Goal: Information Seeking & Learning: Check status

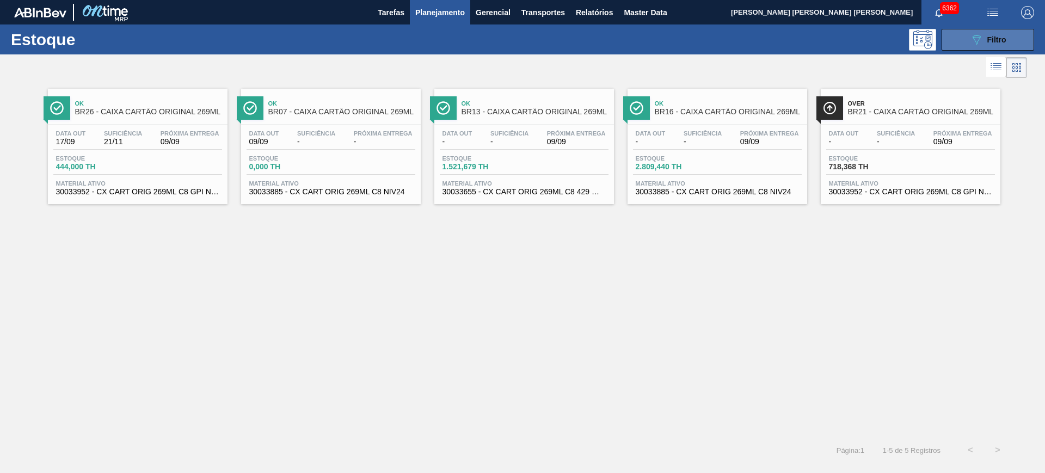
click at [990, 45] on div "089F7B8B-B2A5-4AFE-B5C0-19BA573D28AC Filtro" at bounding box center [988, 39] width 36 height 13
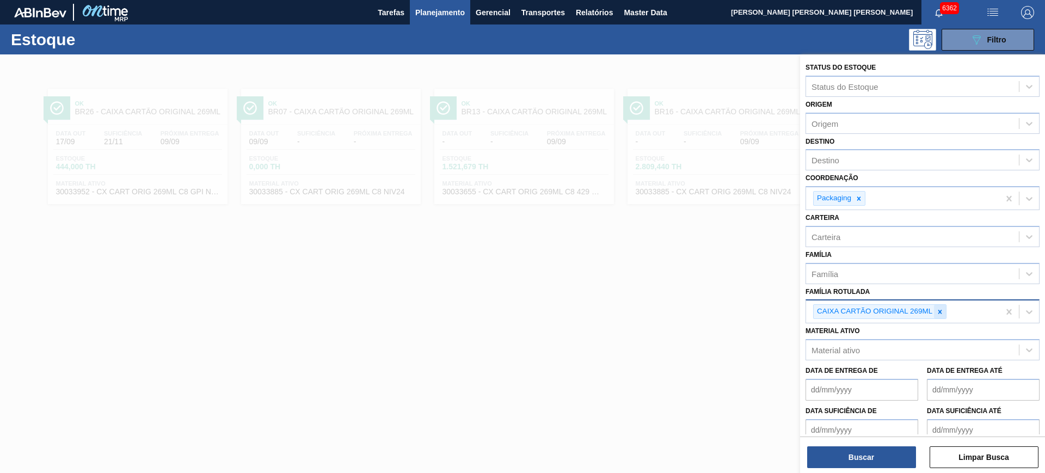
click at [940, 312] on icon at bounding box center [940, 312] width 4 height 4
drag, startPoint x: 865, startPoint y: 202, endPoint x: 857, endPoint y: 182, distance: 21.5
click at [864, 201] on div at bounding box center [859, 199] width 12 height 14
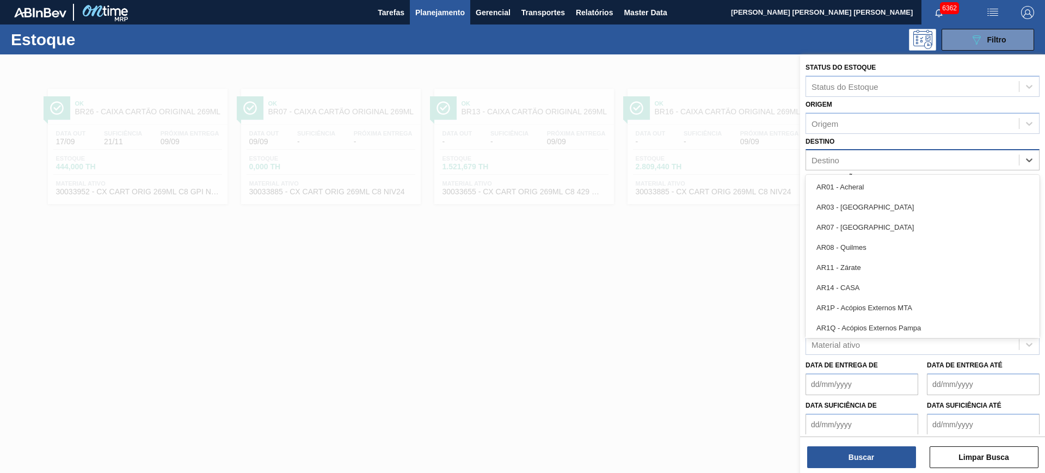
click at [851, 167] on div "Destino" at bounding box center [912, 160] width 213 height 16
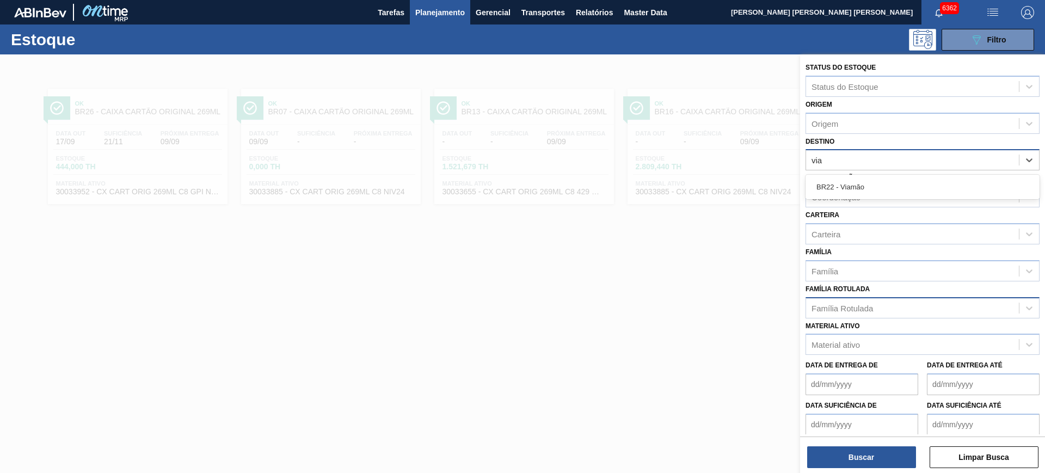
type input "viam"
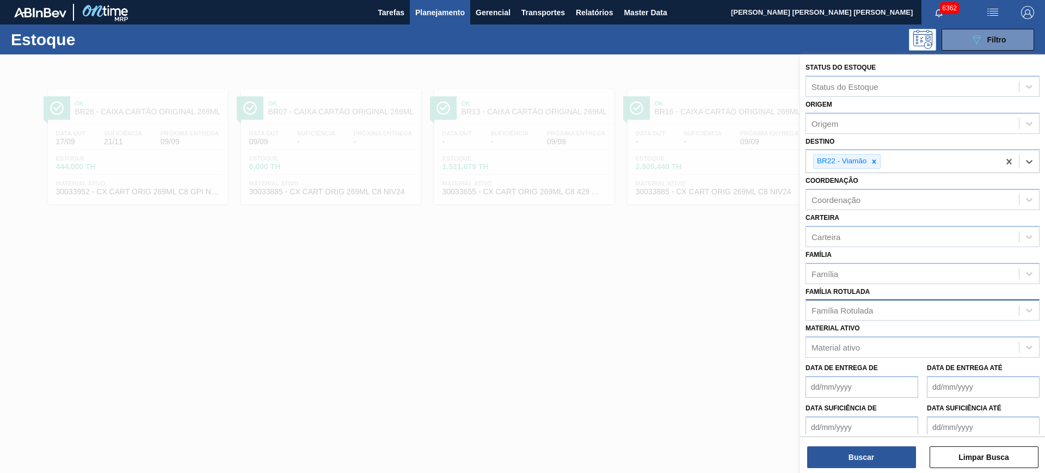
click at [857, 308] on div "Família Rotulada" at bounding box center [843, 310] width 62 height 9
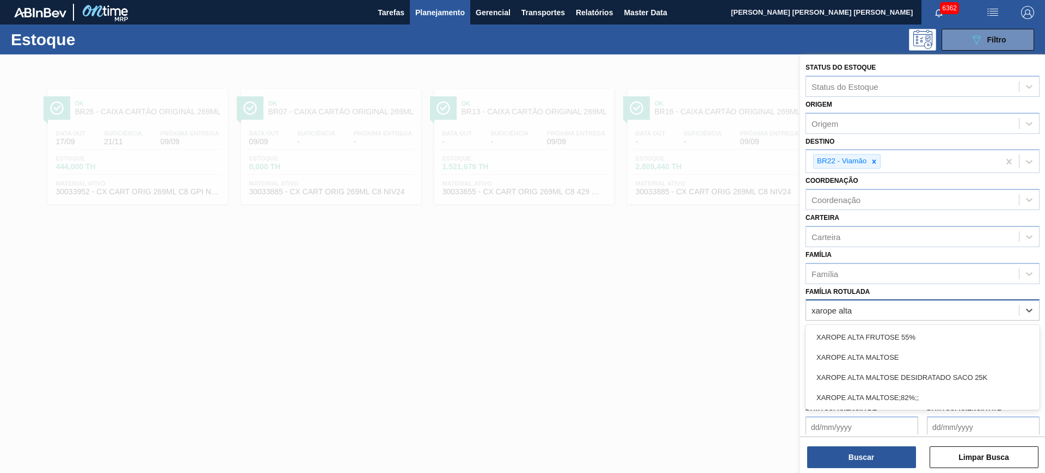
type Rotulada "xarope alta m"
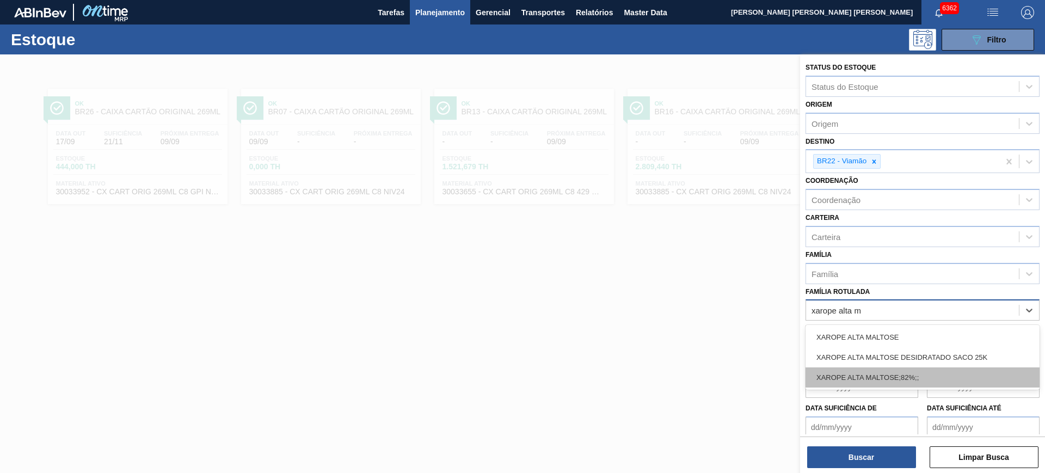
click at [922, 376] on div "XAROPE ALTA MALTOSE;82%;;" at bounding box center [923, 377] width 234 height 20
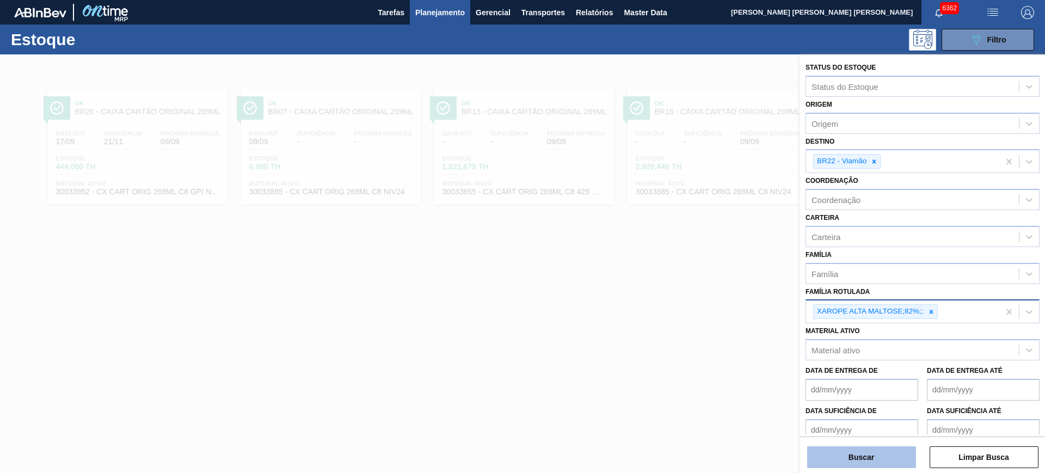
click at [892, 459] on button "Buscar" at bounding box center [861, 457] width 109 height 22
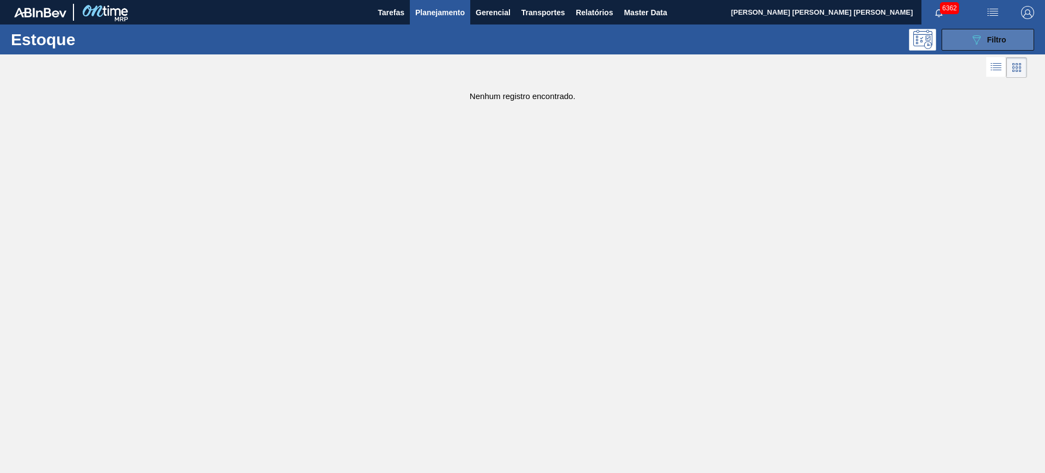
click at [964, 42] on button "089F7B8B-B2A5-4AFE-B5C0-19BA573D28AC Filtro" at bounding box center [988, 40] width 93 height 22
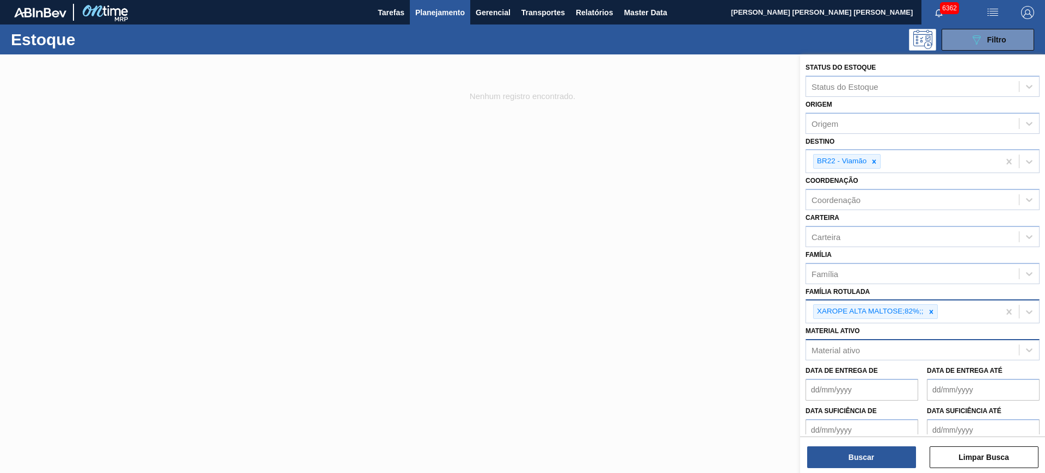
click at [868, 354] on div "Material ativo" at bounding box center [912, 350] width 213 height 16
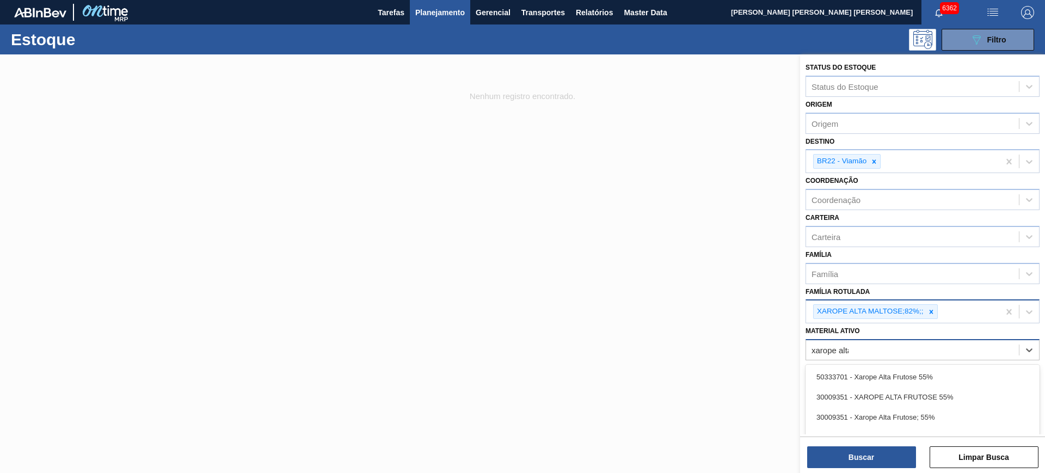
type ativo "xarope alta m"
click at [888, 388] on div "30003526 - XAROPE ALTA MALTOSE 82%" at bounding box center [923, 397] width 234 height 20
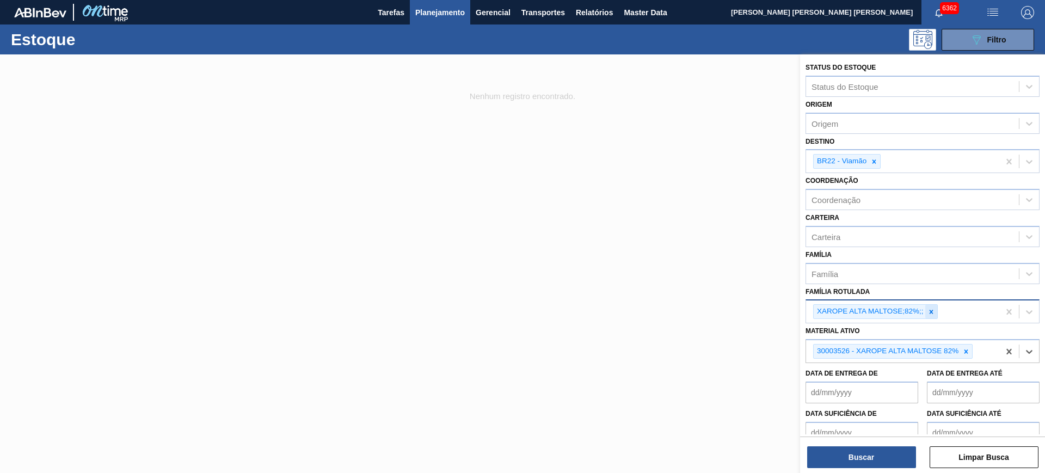
click at [931, 311] on icon at bounding box center [931, 312] width 4 height 4
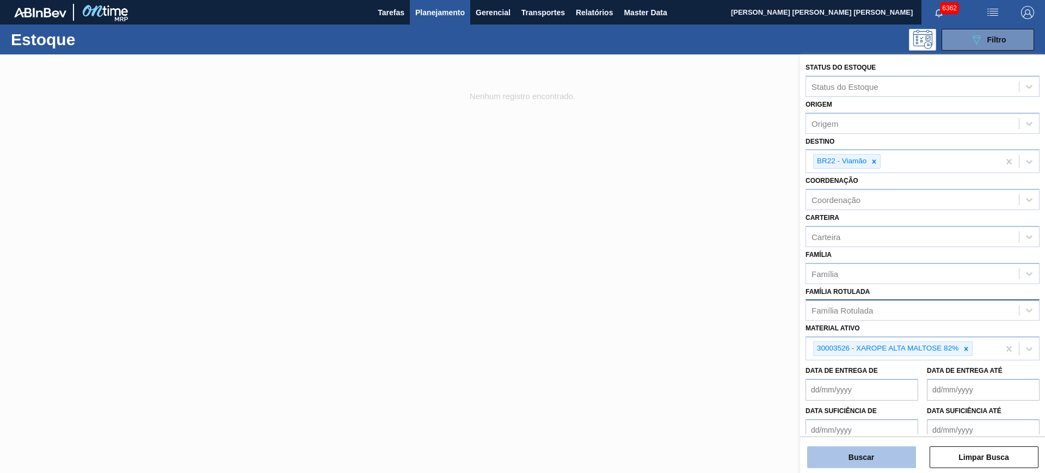
click at [905, 461] on button "Buscar" at bounding box center [861, 457] width 109 height 22
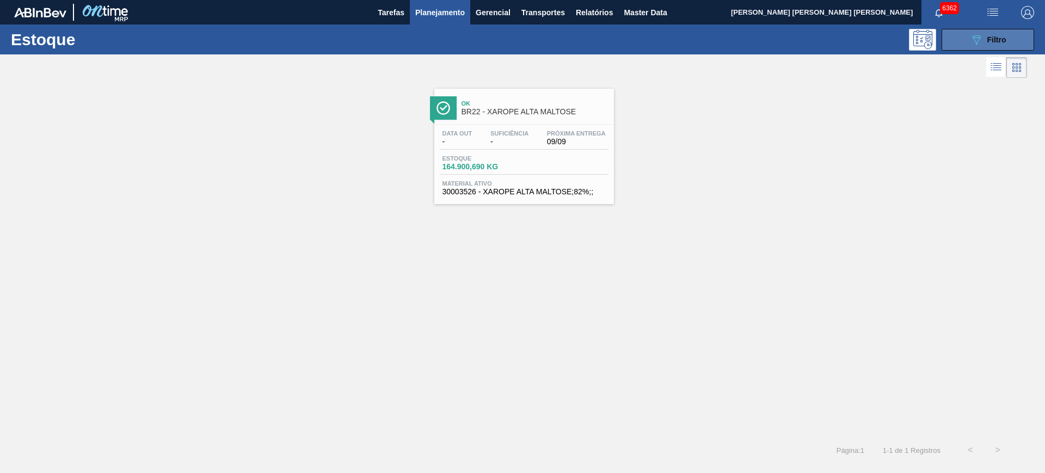
click at [998, 42] on span "Filtro" at bounding box center [996, 39] width 19 height 9
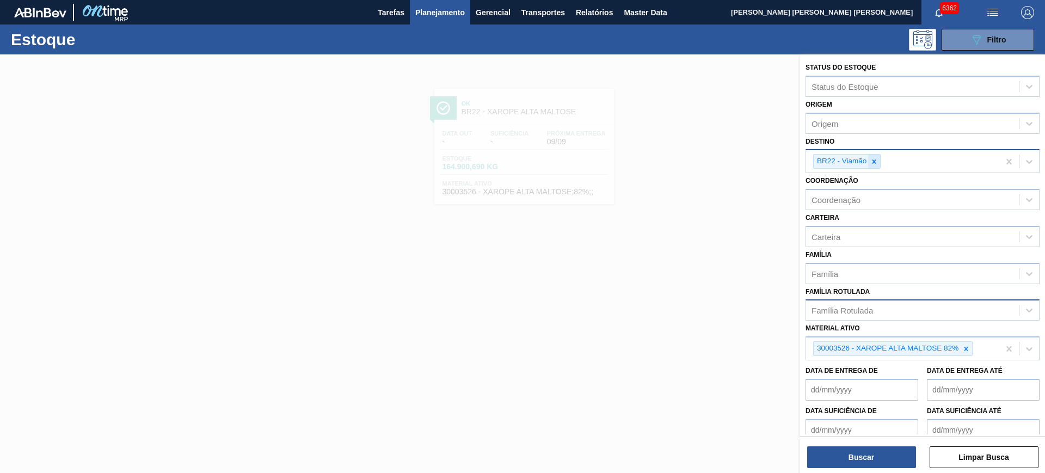
click at [878, 163] on icon at bounding box center [874, 162] width 8 height 8
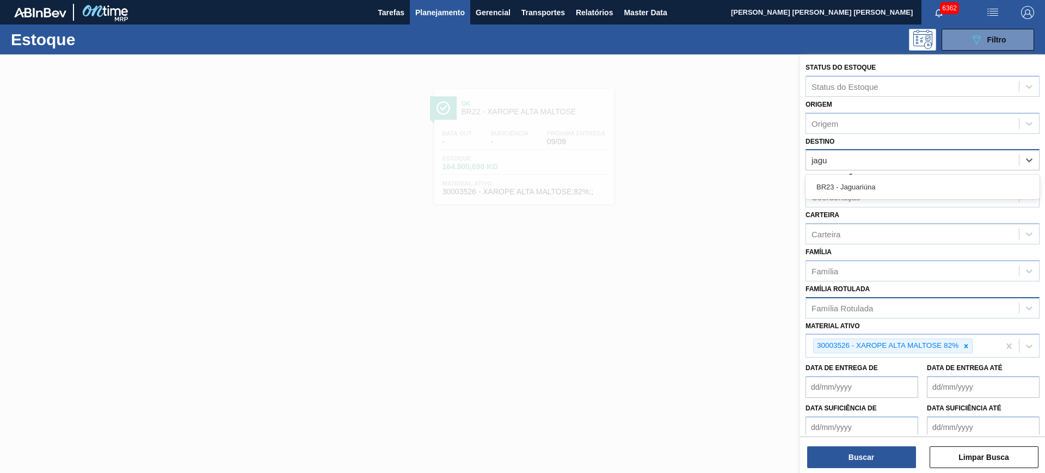
type input "jagua"
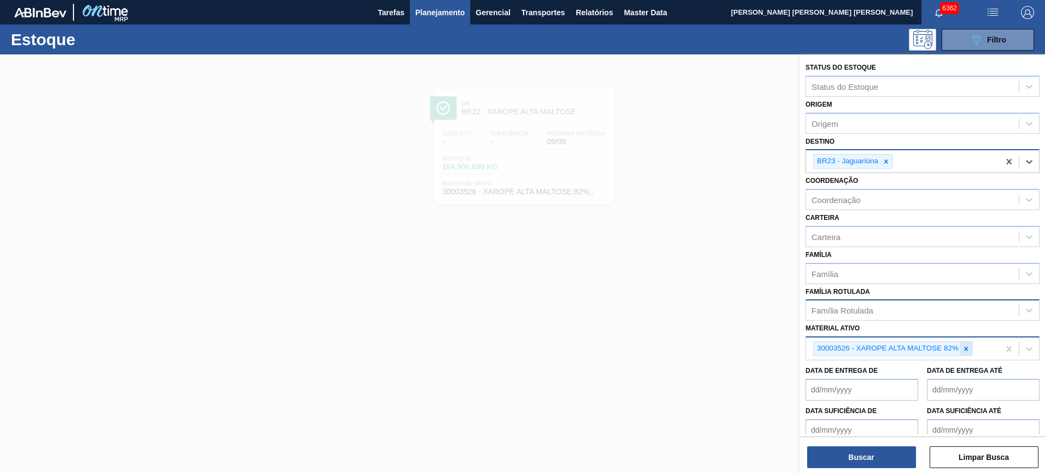
click at [966, 346] on icon at bounding box center [966, 349] width 8 height 8
click at [895, 199] on div "Coordenação" at bounding box center [912, 200] width 213 height 16
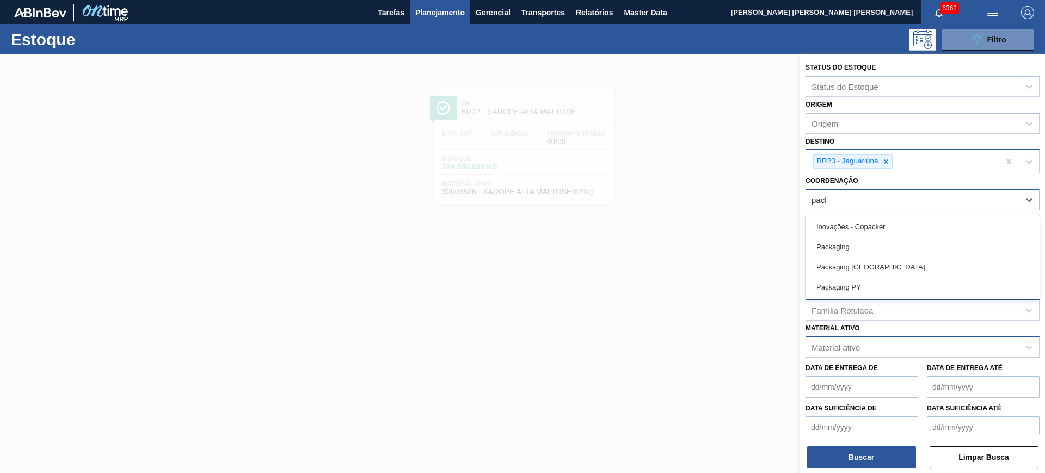
type input "packa"
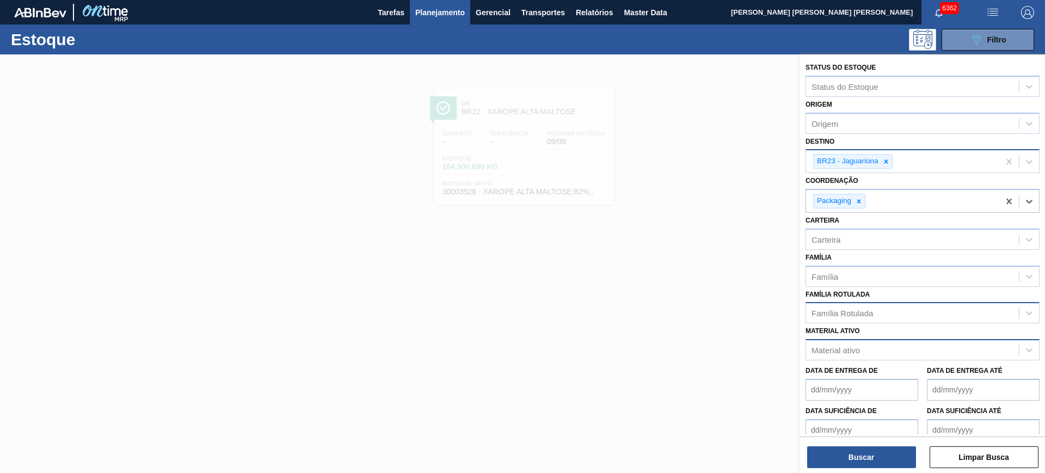
click at [893, 310] on div "Família Rotulada" at bounding box center [912, 313] width 213 height 16
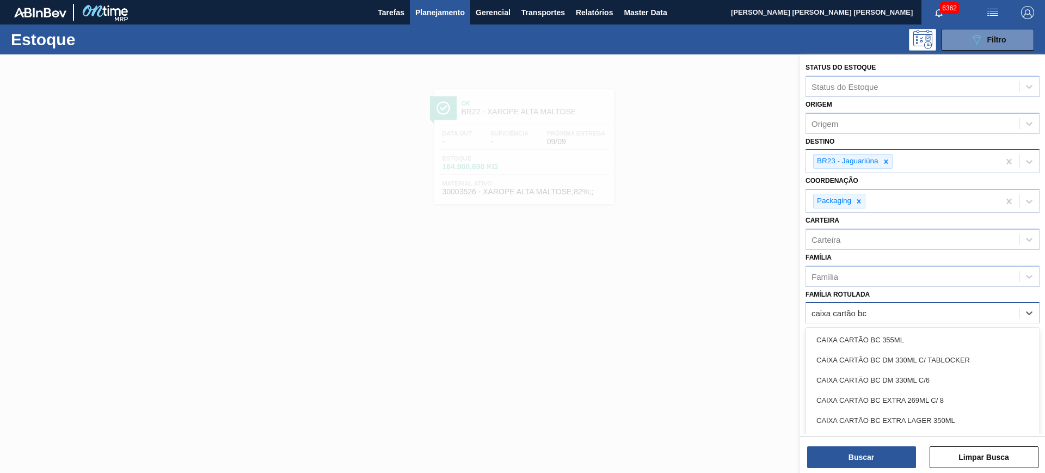
type Rotulada "caixa cartão bc m"
type Rotulada "foil bc m"
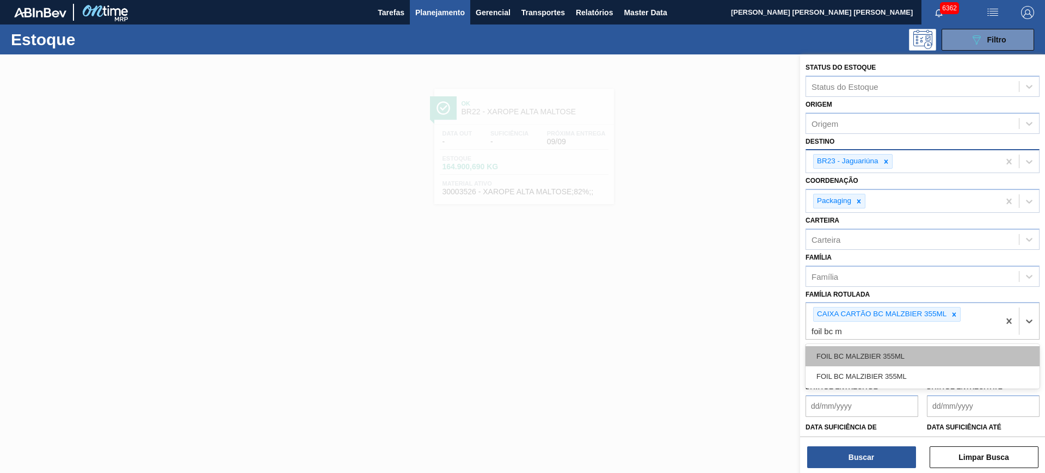
click at [898, 354] on div "FOIL BC MALZBIER 355ML" at bounding box center [923, 356] width 234 height 20
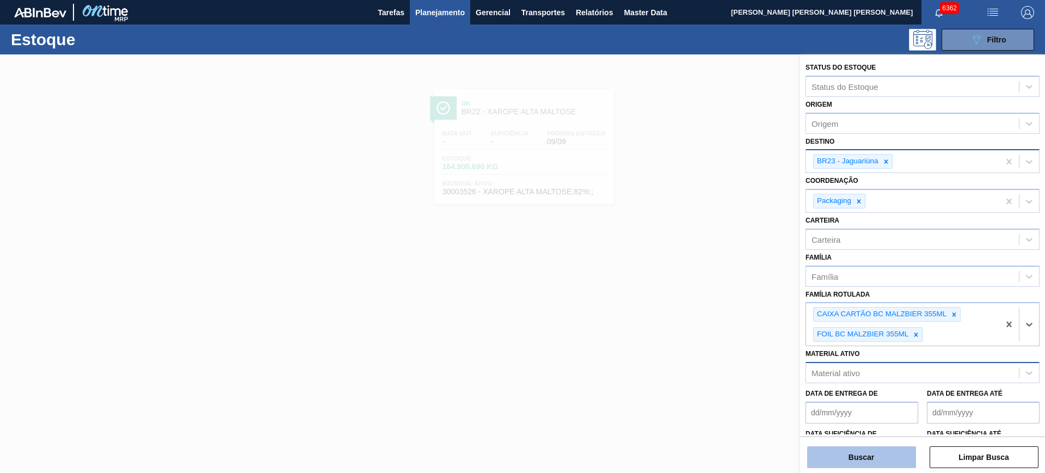
click at [904, 456] on button "Buscar" at bounding box center [861, 457] width 109 height 22
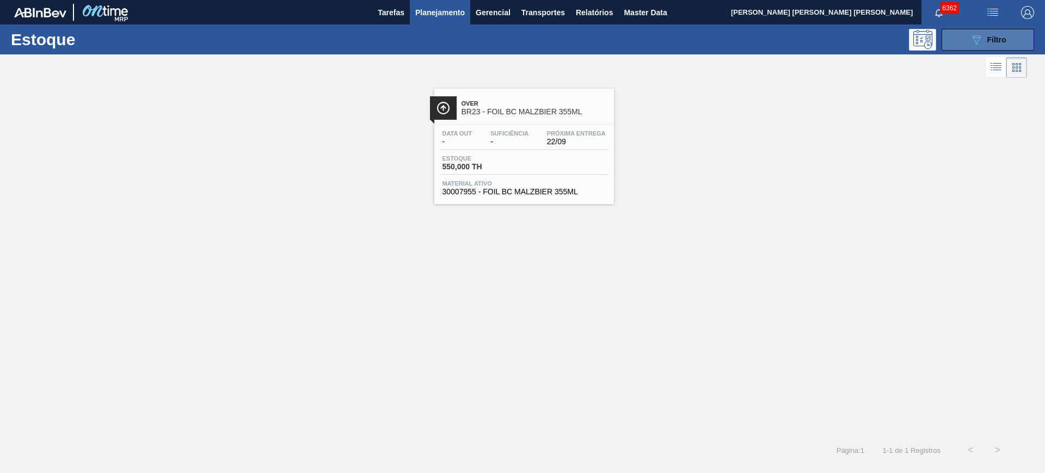
click at [974, 40] on icon "089F7B8B-B2A5-4AFE-B5C0-19BA573D28AC" at bounding box center [976, 39] width 13 height 13
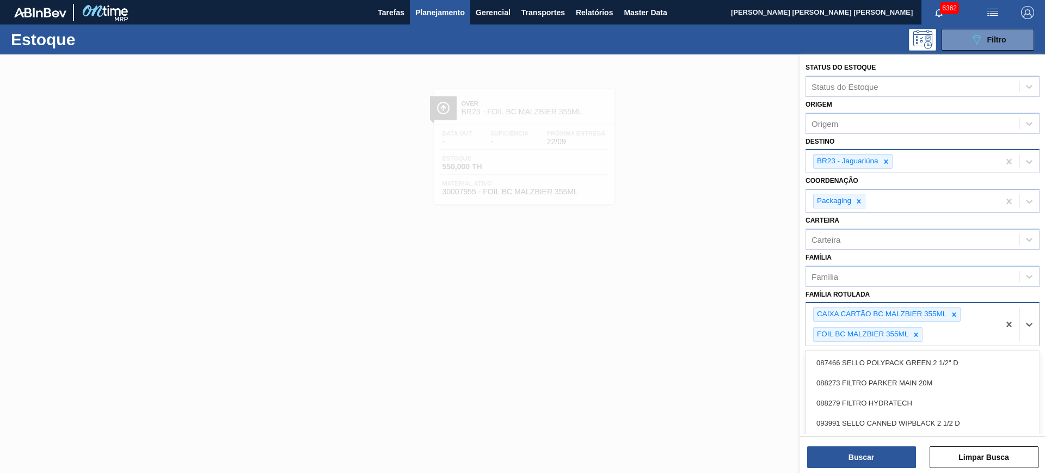
click at [942, 333] on div "CAIXA CARTÃO BC MALZBIER 355ML FOIL BC MALZBIER 355ML" at bounding box center [902, 324] width 193 height 42
type Rotulada "foil bc m"
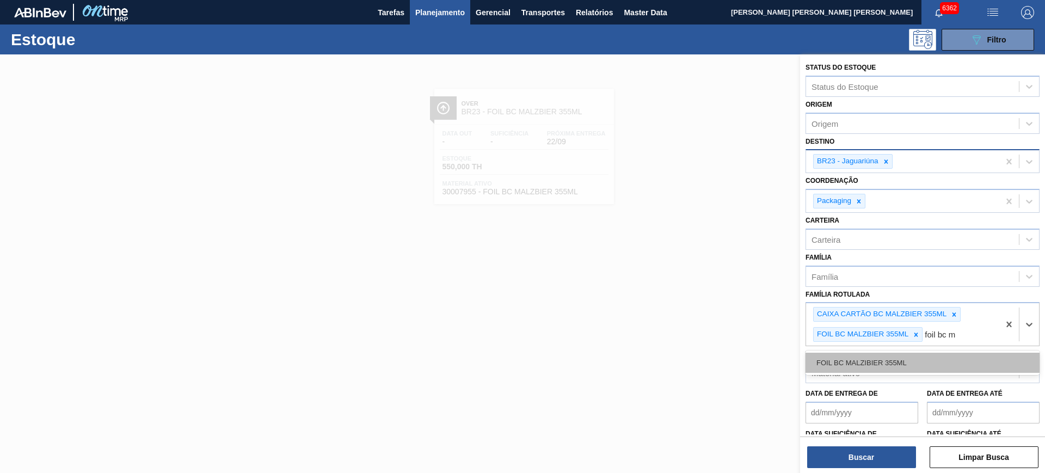
click at [939, 363] on div "FOIL BC MALZIBIER 355ML" at bounding box center [923, 363] width 234 height 20
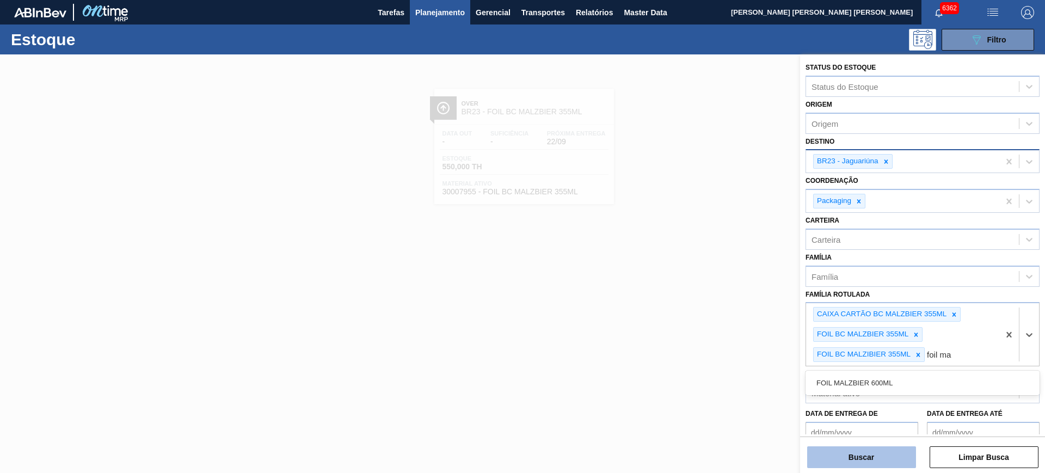
type Rotulada "foil ma"
click at [883, 455] on button "Buscar" at bounding box center [861, 457] width 109 height 22
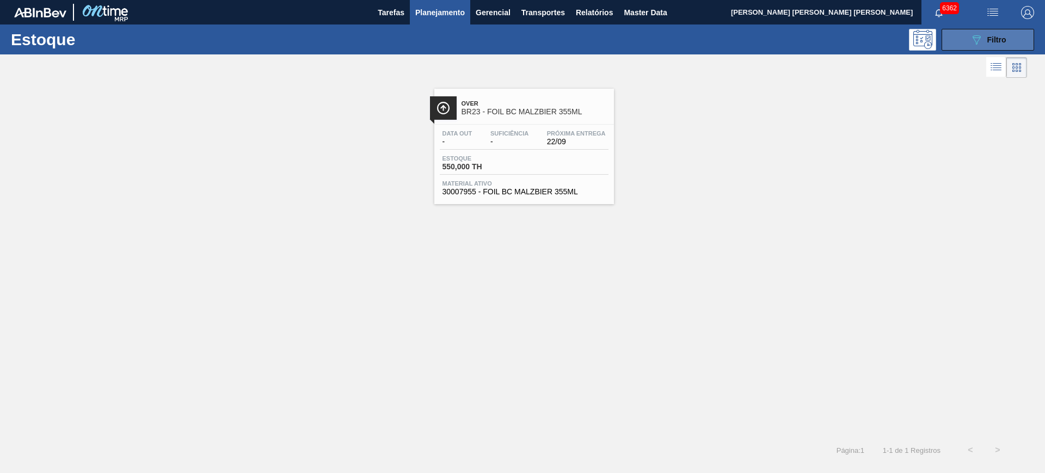
click at [991, 45] on div "089F7B8B-B2A5-4AFE-B5C0-19BA573D28AC Filtro" at bounding box center [988, 39] width 36 height 13
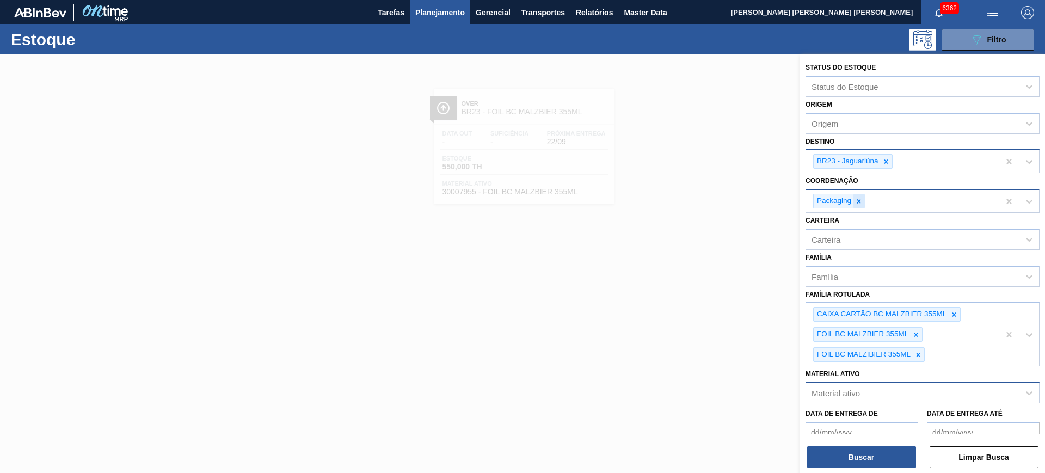
click at [860, 198] on icon at bounding box center [859, 202] width 8 height 8
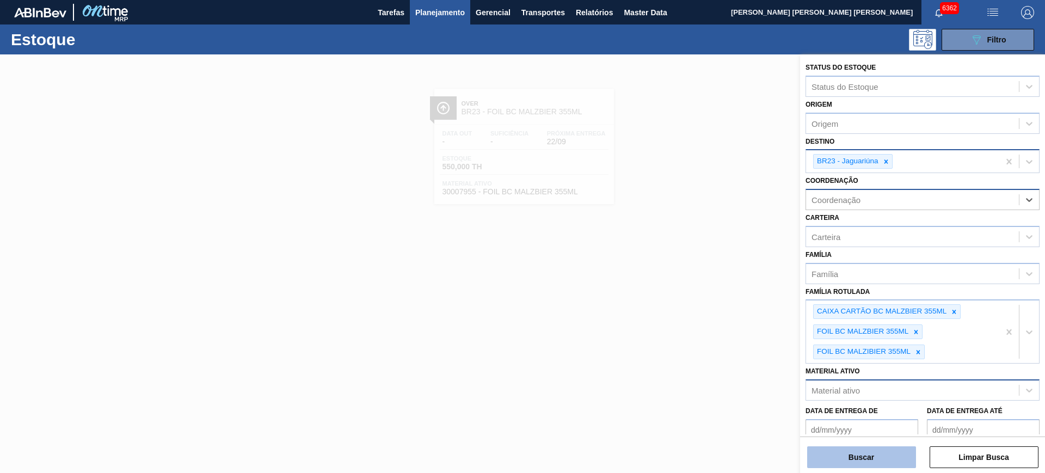
click at [864, 457] on button "Buscar" at bounding box center [861, 457] width 109 height 22
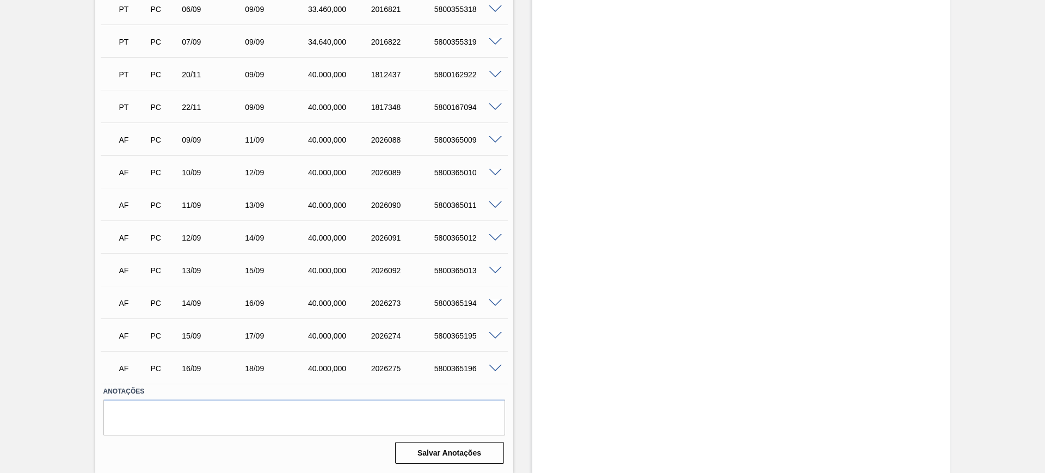
scroll to position [677, 0]
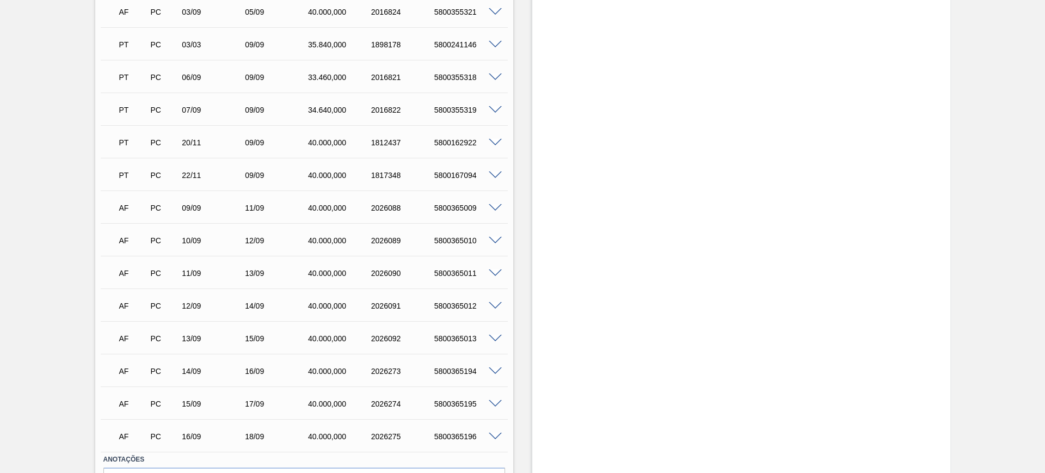
click at [498, 204] on span at bounding box center [495, 208] width 13 height 8
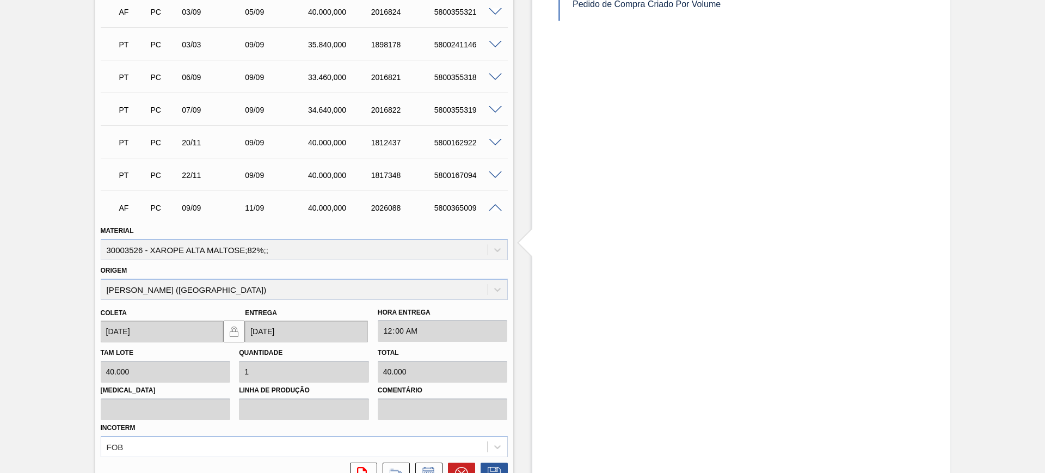
click at [495, 204] on span at bounding box center [495, 208] width 13 height 8
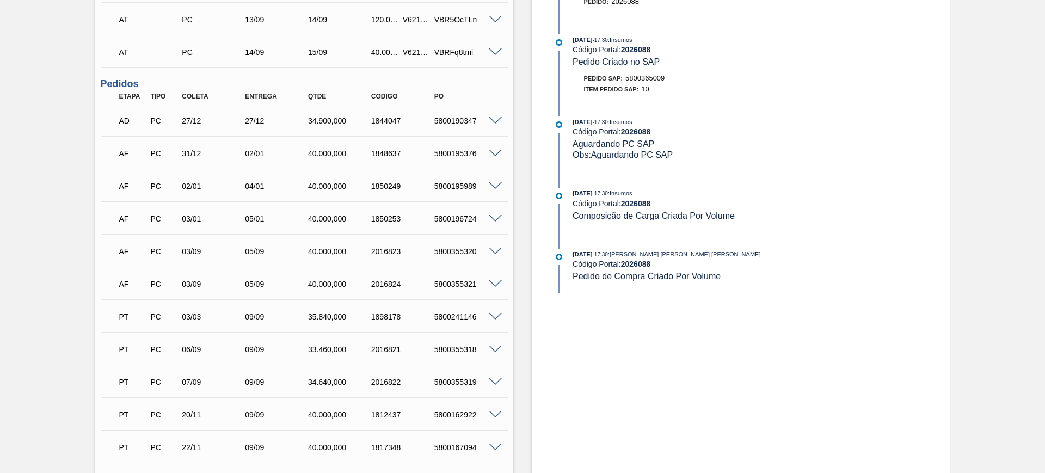
scroll to position [200, 0]
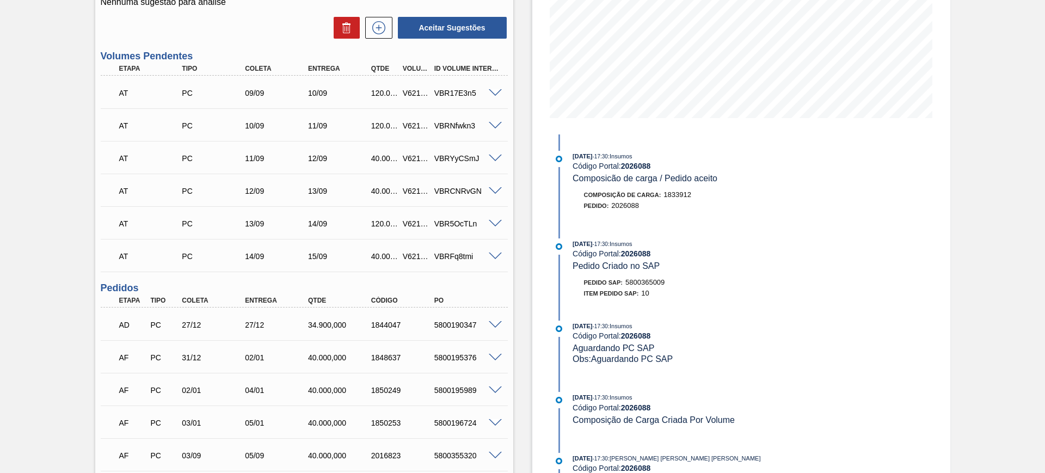
click at [494, 189] on span at bounding box center [495, 191] width 13 height 8
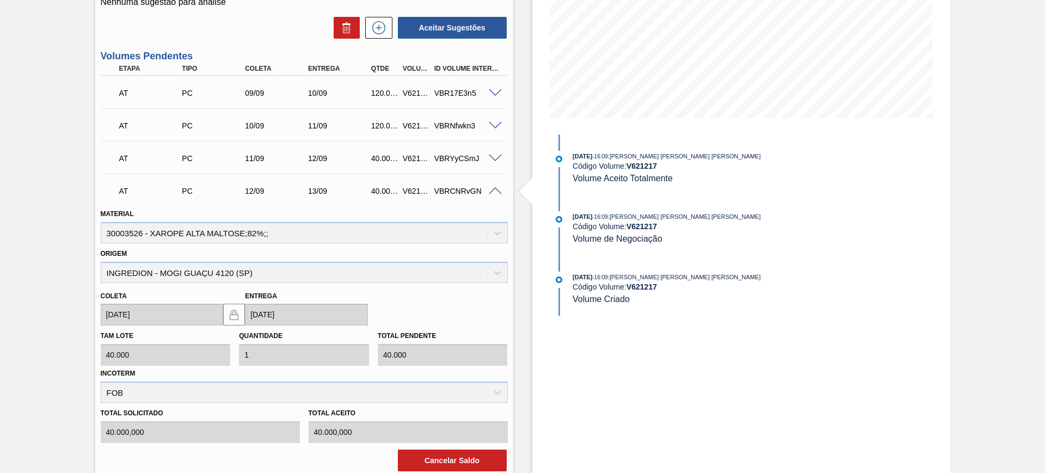
click at [494, 189] on span at bounding box center [495, 191] width 13 height 8
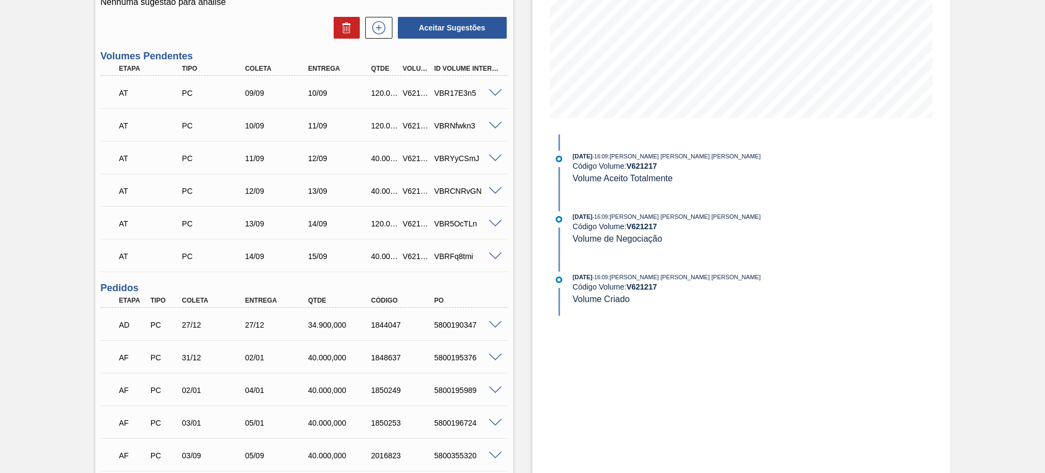
scroll to position [0, 0]
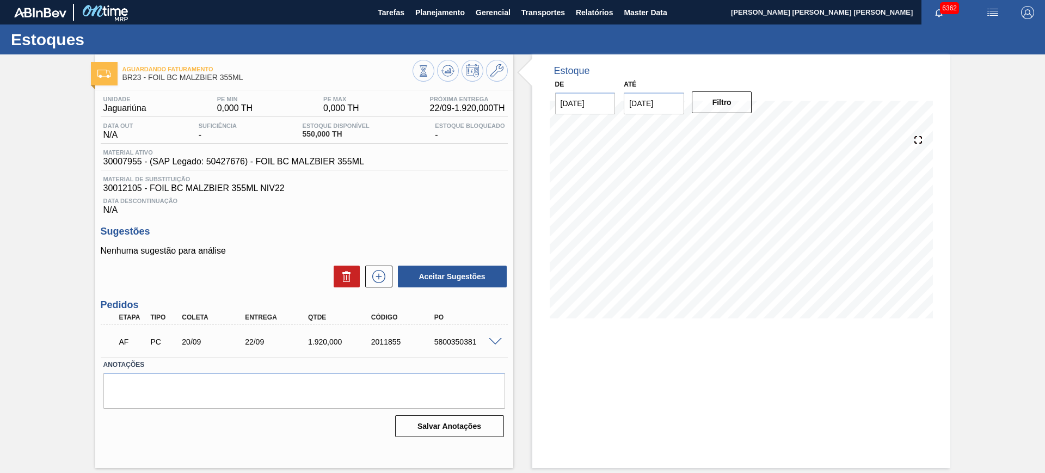
click at [645, 95] on input "23/09/2025" at bounding box center [654, 104] width 60 height 22
click at [747, 128] on button "Next Month" at bounding box center [746, 130] width 8 height 8
click at [746, 256] on div "6" at bounding box center [742, 253] width 15 height 15
type input "06/12/2025"
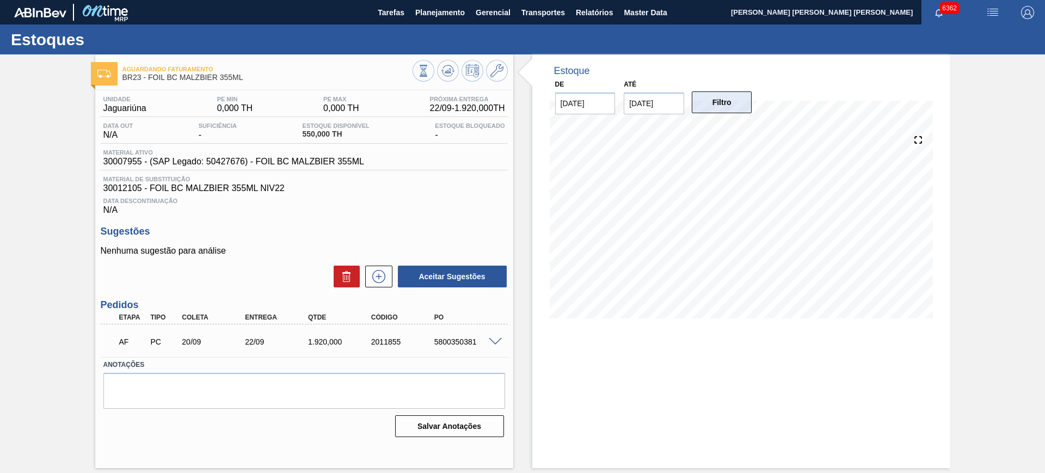
click at [729, 102] on button "Filtro" at bounding box center [722, 102] width 60 height 22
click at [499, 339] on span at bounding box center [495, 342] width 13 height 8
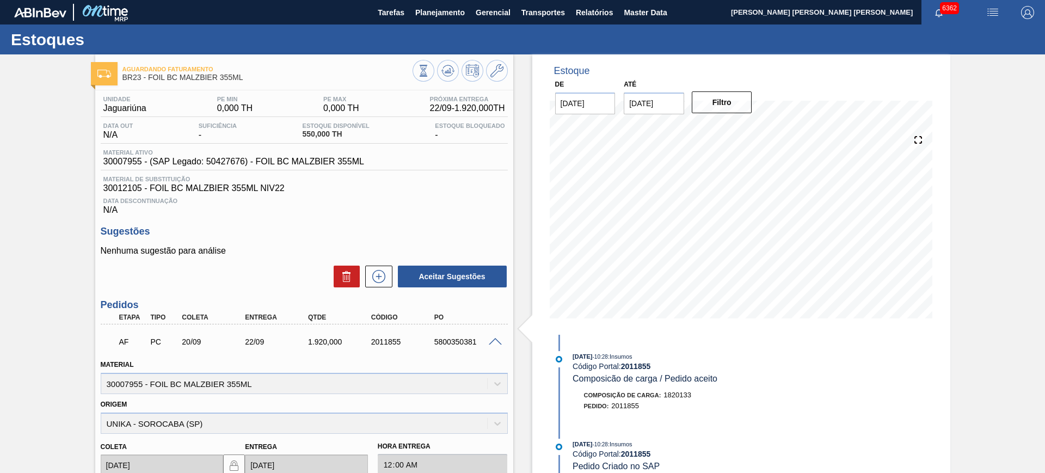
click at [490, 338] on span at bounding box center [495, 342] width 13 height 8
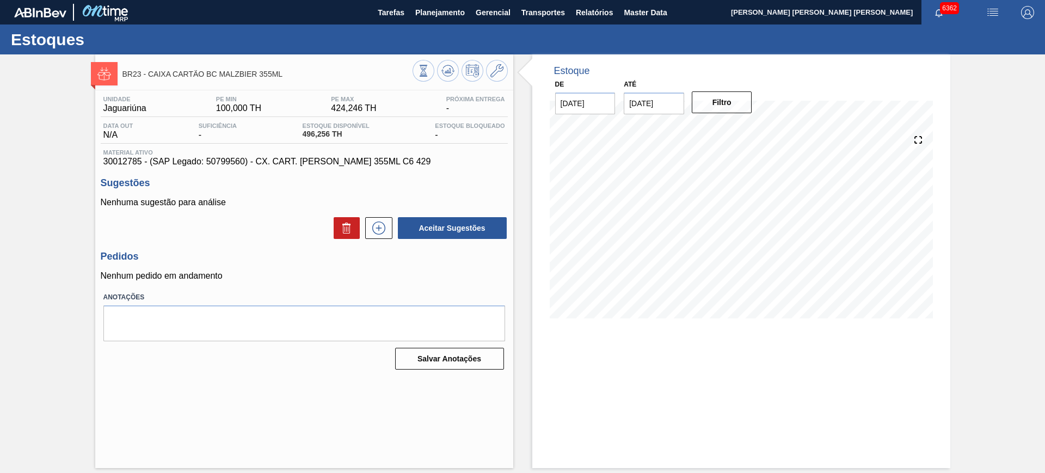
click at [653, 111] on input "23/09/2025" at bounding box center [654, 104] width 60 height 22
click at [743, 128] on button "Next Month" at bounding box center [746, 130] width 8 height 8
click at [746, 249] on div "6" at bounding box center [742, 253] width 15 height 15
type input "06/12/2025"
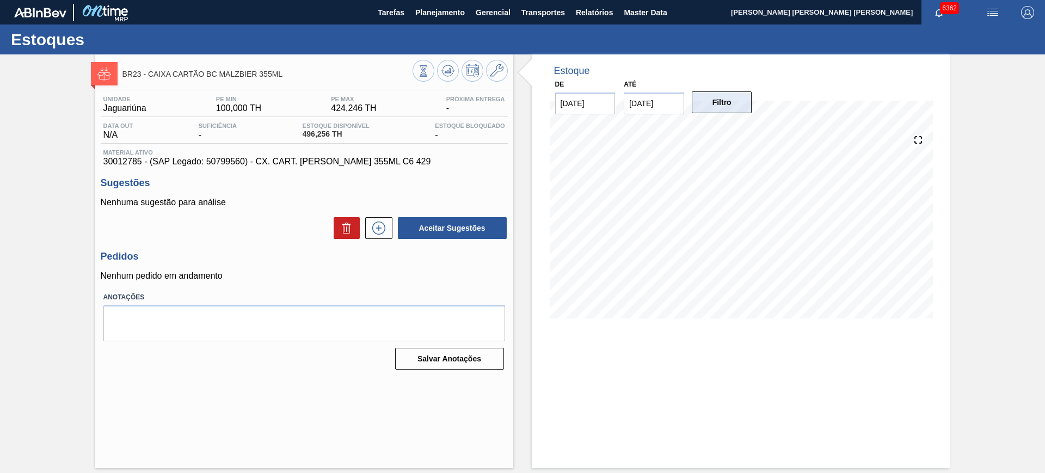
click at [733, 107] on button "Filtro" at bounding box center [722, 102] width 60 height 22
click at [382, 231] on icon at bounding box center [378, 228] width 17 height 13
